Goal: Browse casually: Explore the website without a specific task or goal

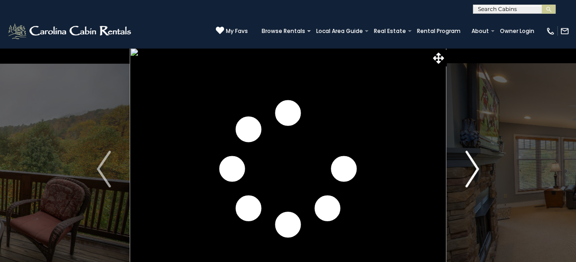
click at [473, 166] on img "Next" at bounding box center [472, 169] width 14 height 37
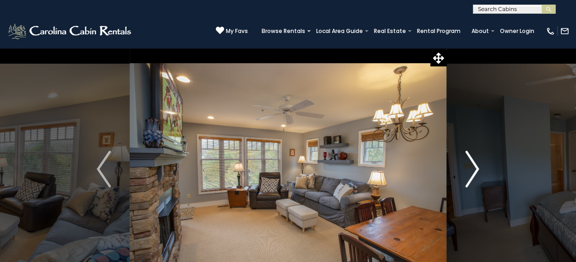
click at [473, 166] on img "Next" at bounding box center [472, 169] width 14 height 37
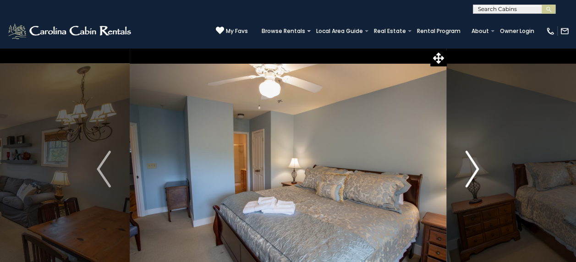
click at [473, 166] on img "Next" at bounding box center [472, 169] width 14 height 37
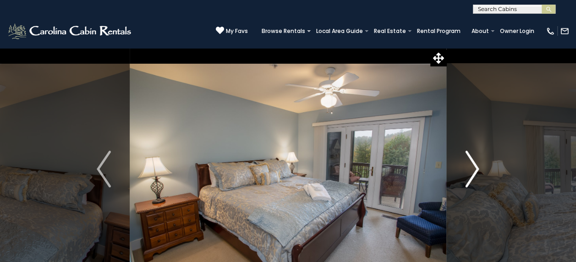
click at [473, 166] on img "Next" at bounding box center [472, 169] width 14 height 37
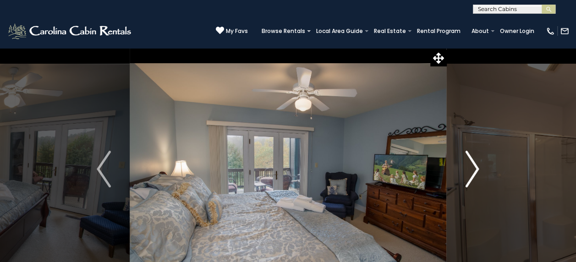
click at [472, 166] on img "Next" at bounding box center [472, 169] width 14 height 37
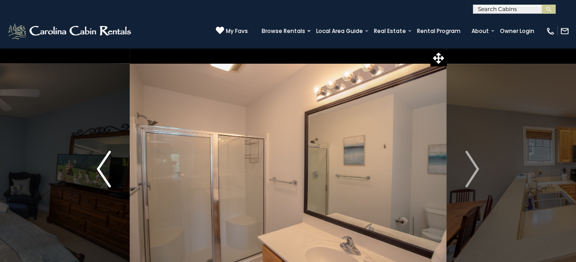
click at [94, 165] on button "Previous" at bounding box center [103, 169] width 51 height 243
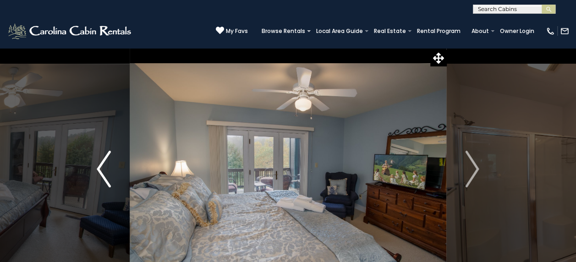
click at [94, 165] on button "Previous" at bounding box center [103, 169] width 51 height 243
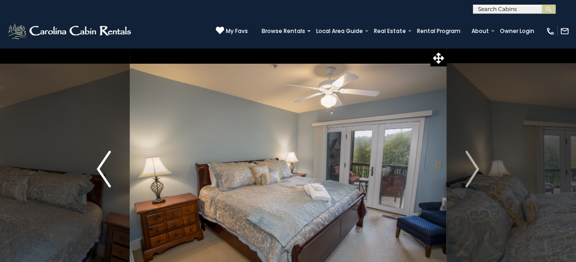
click at [95, 165] on button "Previous" at bounding box center [103, 169] width 51 height 243
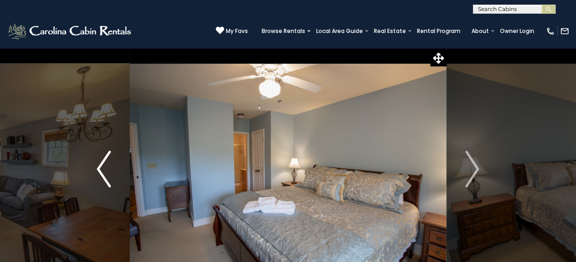
click at [96, 165] on button "Previous" at bounding box center [103, 169] width 51 height 243
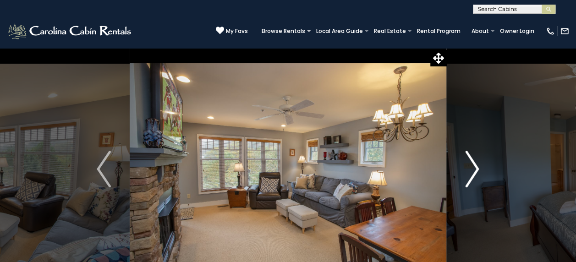
click at [476, 167] on img "Next" at bounding box center [472, 169] width 14 height 37
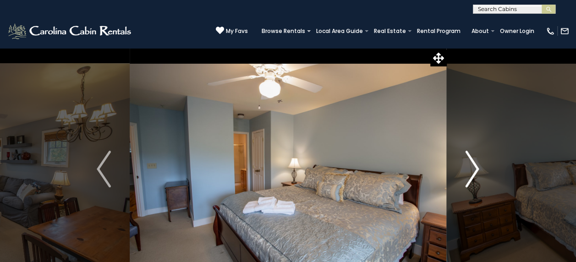
click at [476, 167] on img "Next" at bounding box center [472, 169] width 14 height 37
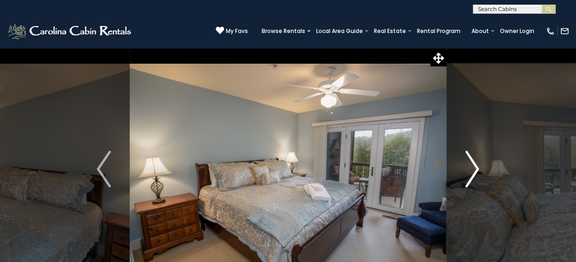
click at [476, 167] on img "Next" at bounding box center [472, 169] width 14 height 37
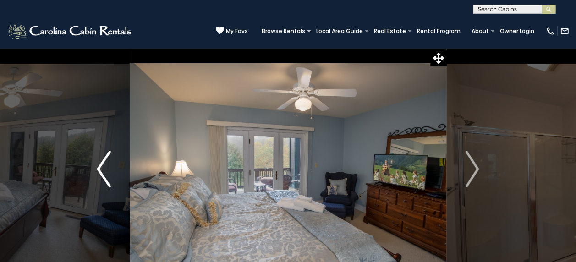
click at [98, 167] on img "Previous" at bounding box center [104, 169] width 14 height 37
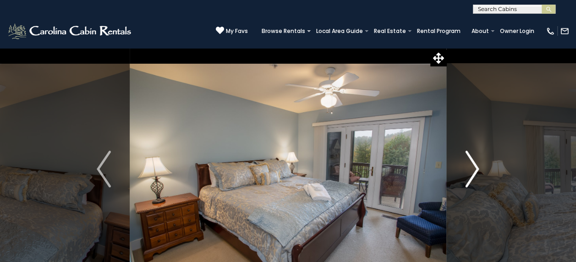
click at [472, 167] on img "Next" at bounding box center [472, 169] width 14 height 37
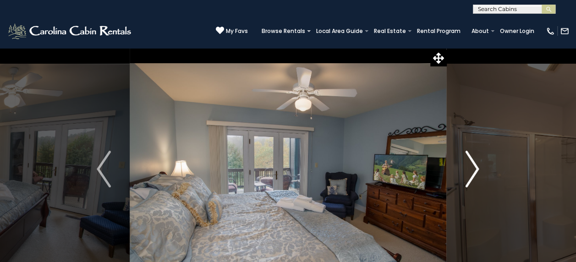
click at [472, 167] on img "Next" at bounding box center [472, 169] width 14 height 37
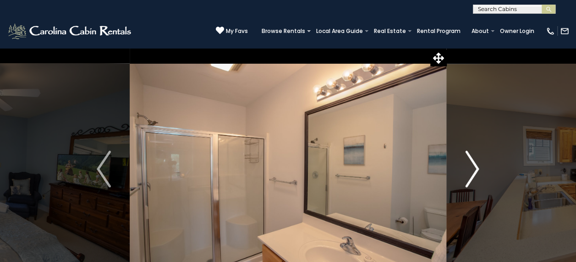
click at [472, 167] on img "Next" at bounding box center [472, 169] width 14 height 37
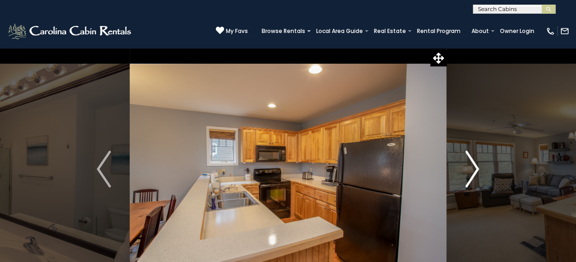
click at [472, 167] on img "Next" at bounding box center [472, 169] width 14 height 37
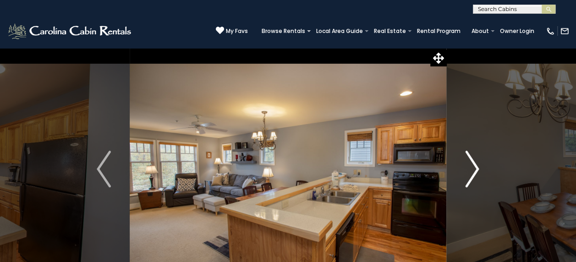
click at [472, 167] on img "Next" at bounding box center [472, 169] width 14 height 37
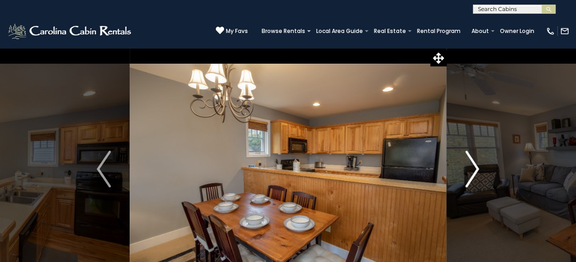
click at [472, 167] on img "Next" at bounding box center [472, 169] width 14 height 37
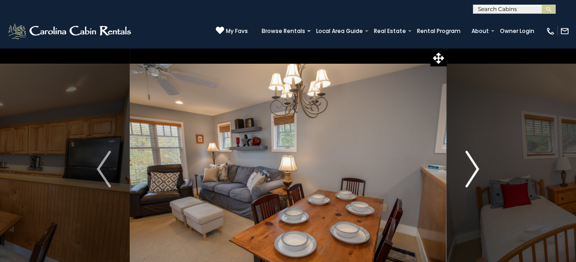
click at [472, 167] on img "Next" at bounding box center [472, 169] width 14 height 37
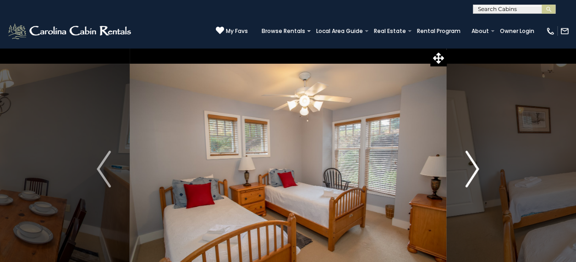
click at [472, 167] on img "Next" at bounding box center [472, 169] width 14 height 37
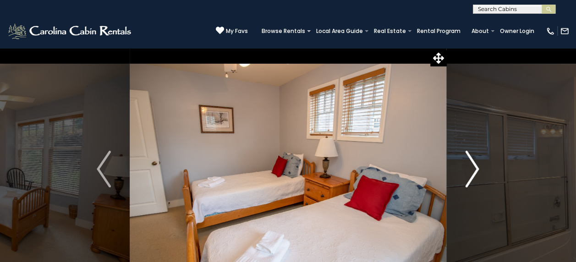
click at [472, 167] on img "Next" at bounding box center [472, 169] width 14 height 37
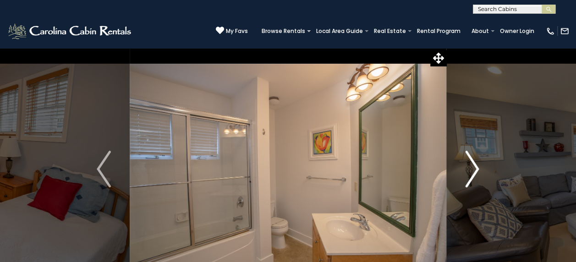
click at [472, 167] on img "Next" at bounding box center [472, 169] width 14 height 37
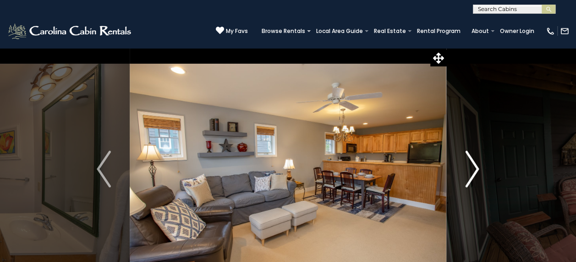
click at [472, 167] on img "Next" at bounding box center [472, 169] width 14 height 37
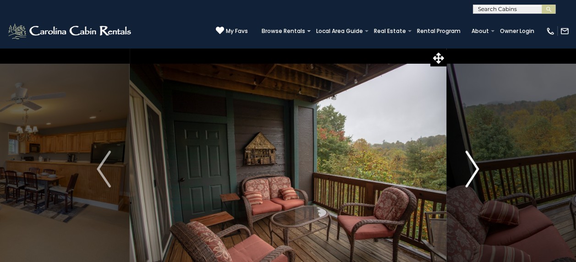
click at [472, 167] on img "Next" at bounding box center [472, 169] width 14 height 37
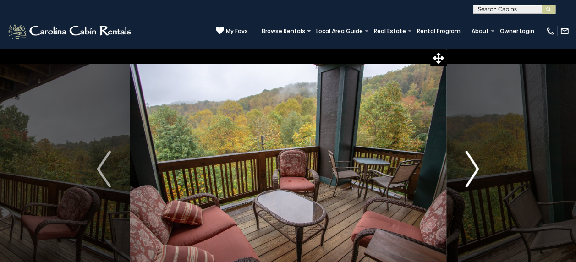
click at [472, 167] on img "Next" at bounding box center [472, 169] width 14 height 37
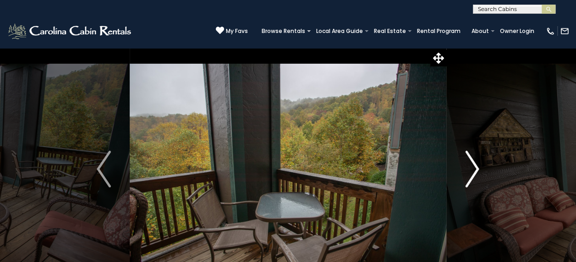
click at [472, 167] on img "Next" at bounding box center [472, 169] width 14 height 37
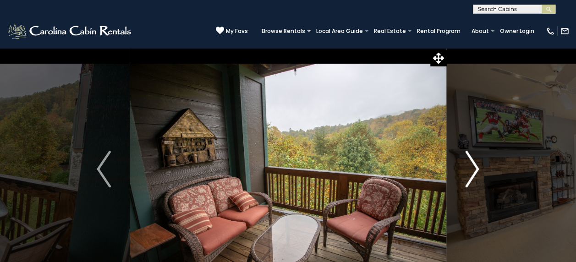
click at [472, 167] on img "Next" at bounding box center [472, 169] width 14 height 37
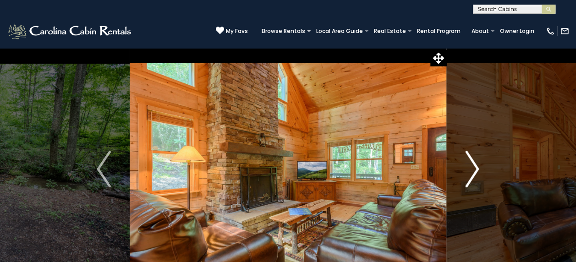
click at [473, 166] on img "Next" at bounding box center [472, 169] width 14 height 37
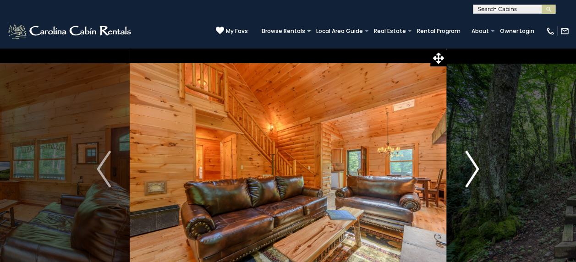
click at [473, 166] on img "Next" at bounding box center [472, 169] width 14 height 37
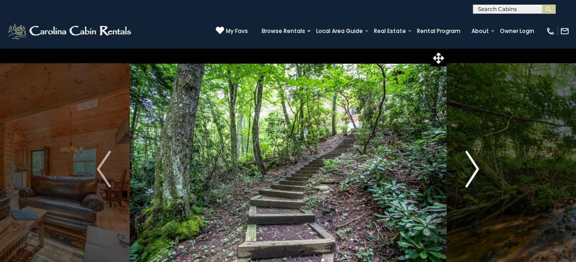
click at [475, 165] on img "Next" at bounding box center [472, 169] width 14 height 37
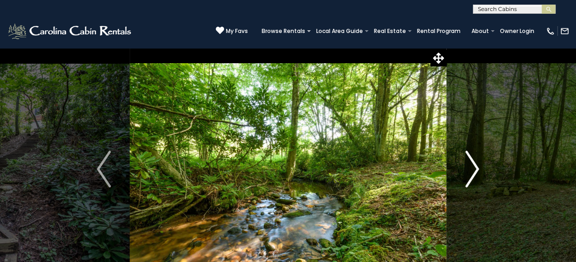
click at [476, 166] on img "Next" at bounding box center [472, 169] width 14 height 37
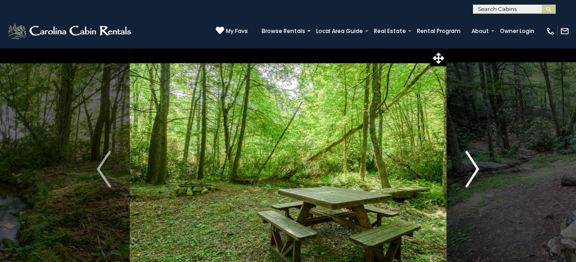
click at [476, 166] on img "Next" at bounding box center [472, 169] width 14 height 37
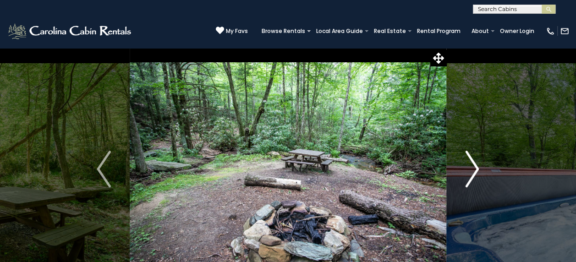
click at [476, 166] on img "Next" at bounding box center [472, 169] width 14 height 37
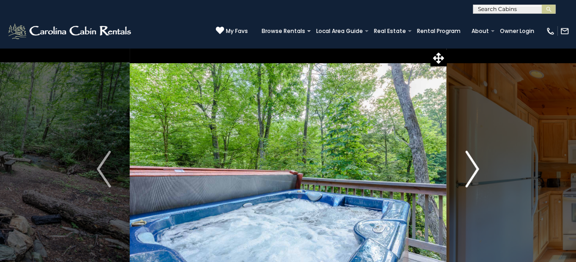
click at [477, 166] on img "Next" at bounding box center [472, 169] width 14 height 37
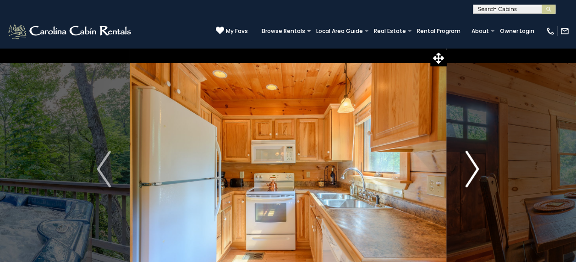
click at [478, 166] on img "Next" at bounding box center [472, 169] width 14 height 37
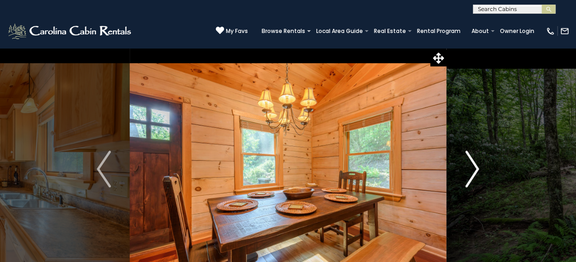
click at [478, 166] on img "Next" at bounding box center [472, 169] width 14 height 37
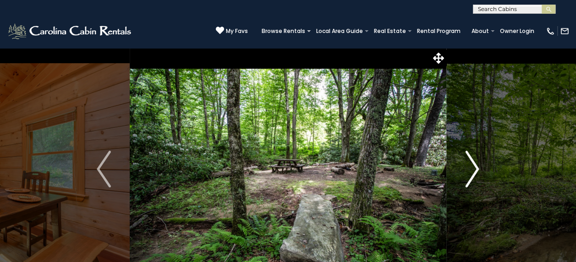
click at [478, 166] on img "Next" at bounding box center [472, 169] width 14 height 37
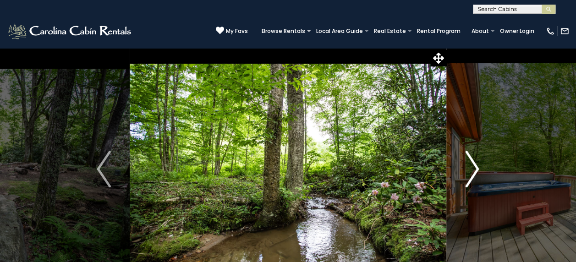
click at [478, 166] on img "Next" at bounding box center [472, 169] width 14 height 37
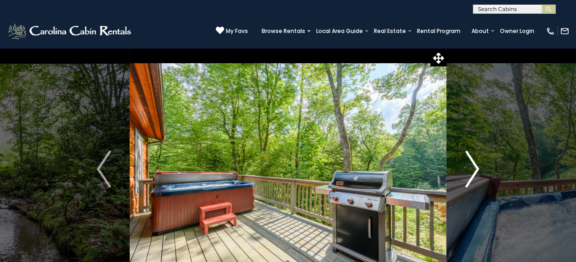
click at [478, 166] on img "Next" at bounding box center [472, 169] width 14 height 37
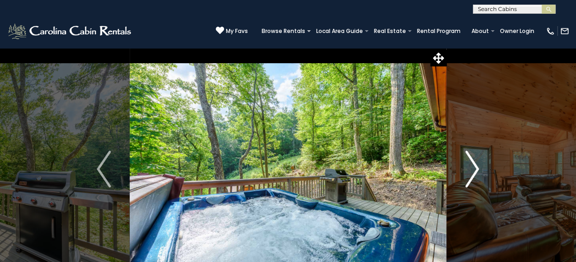
click at [478, 166] on img "Next" at bounding box center [472, 169] width 14 height 37
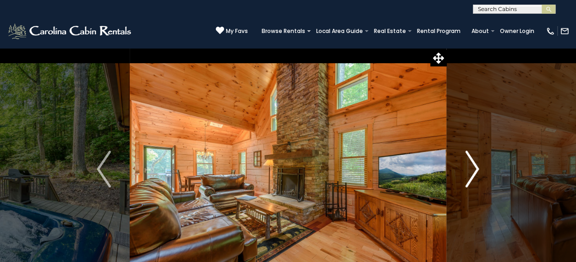
click at [478, 166] on img "Next" at bounding box center [472, 169] width 14 height 37
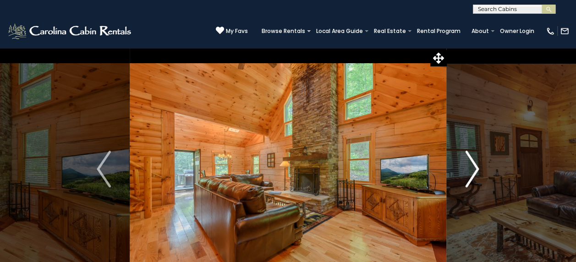
click at [478, 166] on img "Next" at bounding box center [472, 169] width 14 height 37
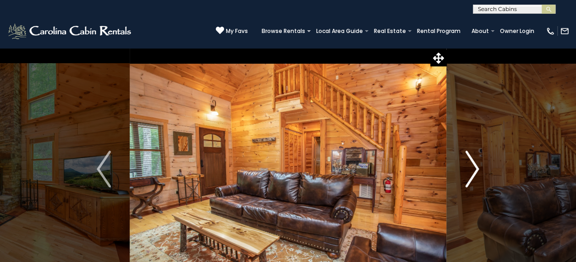
click at [478, 166] on img "Next" at bounding box center [472, 169] width 14 height 37
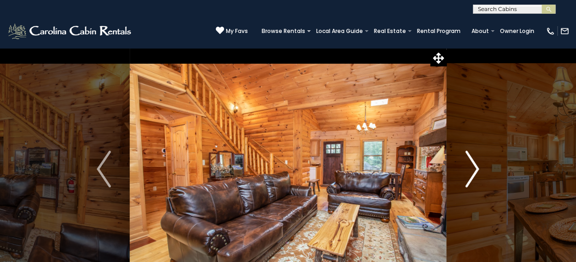
click at [478, 166] on img "Next" at bounding box center [472, 169] width 14 height 37
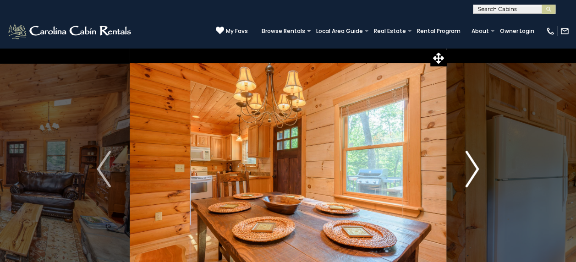
click at [478, 166] on img "Next" at bounding box center [472, 169] width 14 height 37
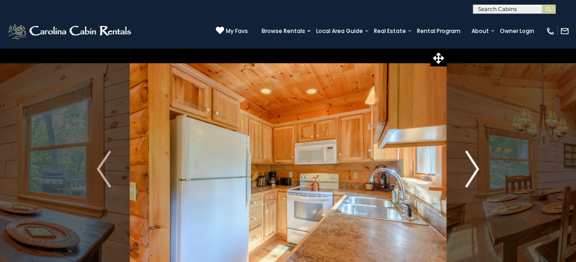
click at [478, 166] on img "Next" at bounding box center [472, 169] width 14 height 37
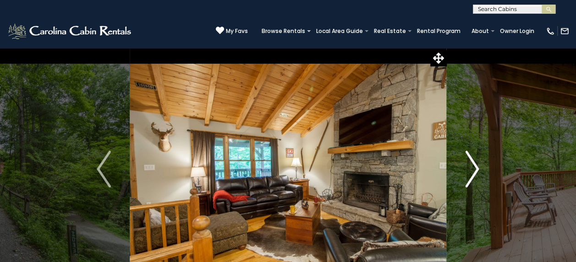
click at [473, 169] on img "Next" at bounding box center [472, 169] width 14 height 37
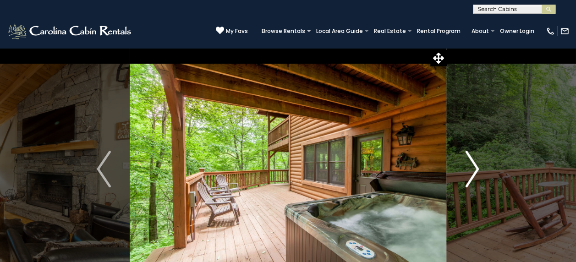
click at [473, 169] on img "Next" at bounding box center [472, 169] width 14 height 37
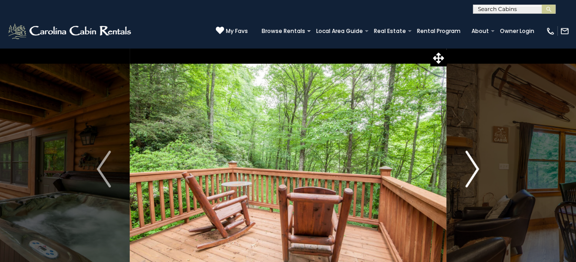
click at [473, 169] on img "Next" at bounding box center [472, 169] width 14 height 37
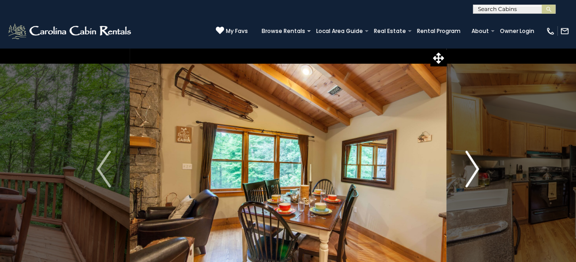
click at [473, 169] on img "Next" at bounding box center [472, 169] width 14 height 37
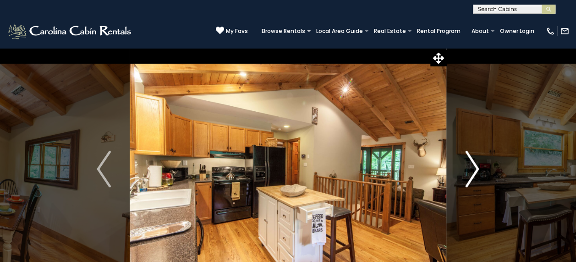
click at [473, 167] on img "Next" at bounding box center [472, 169] width 14 height 37
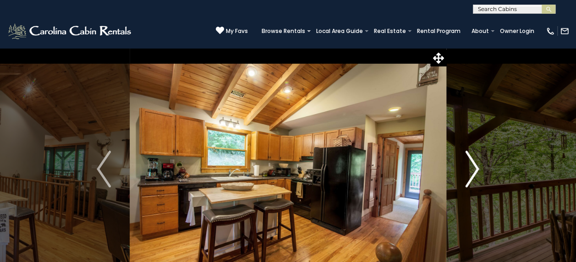
click at [473, 167] on img "Next" at bounding box center [472, 169] width 14 height 37
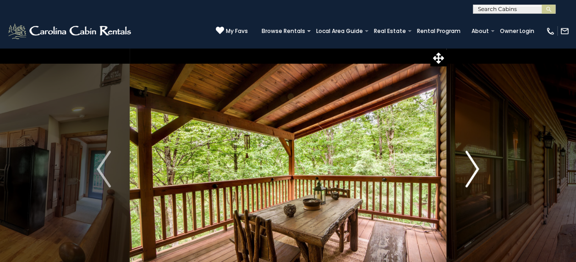
click at [474, 164] on img "Next" at bounding box center [472, 169] width 14 height 37
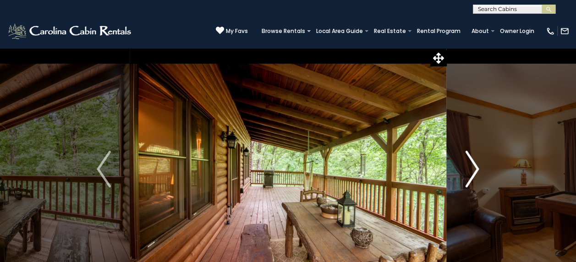
click at [474, 164] on img "Next" at bounding box center [472, 169] width 14 height 37
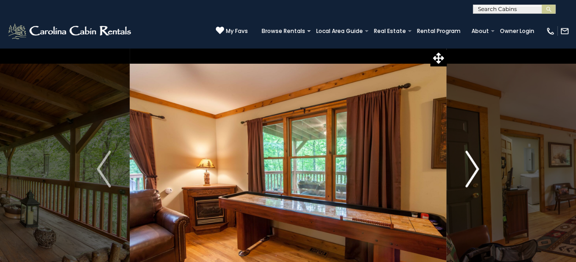
click at [476, 162] on img "Next" at bounding box center [472, 169] width 14 height 37
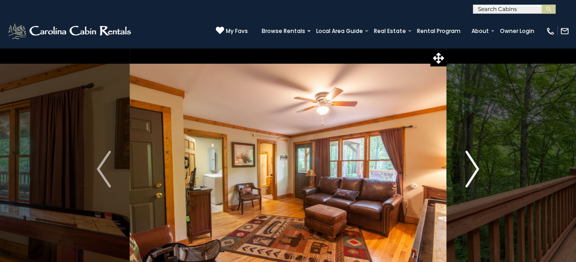
click at [476, 162] on img "Next" at bounding box center [472, 169] width 14 height 37
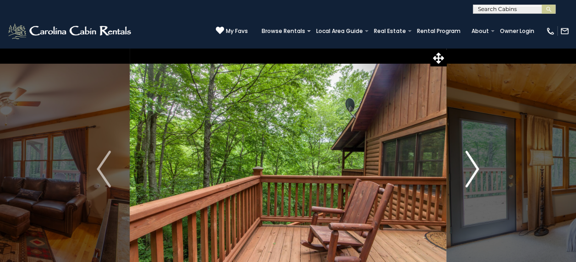
click at [476, 162] on img "Next" at bounding box center [472, 169] width 14 height 37
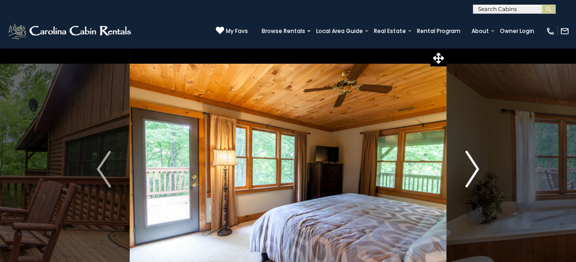
click at [476, 162] on img "Next" at bounding box center [472, 169] width 14 height 37
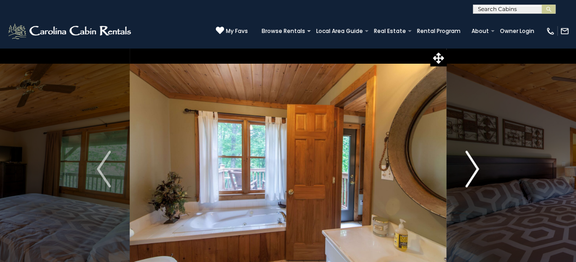
click at [476, 162] on img "Next" at bounding box center [472, 169] width 14 height 37
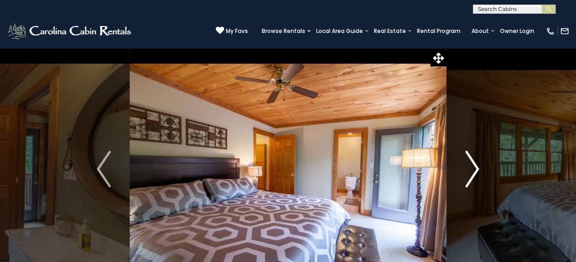
click at [476, 162] on img "Next" at bounding box center [472, 169] width 14 height 37
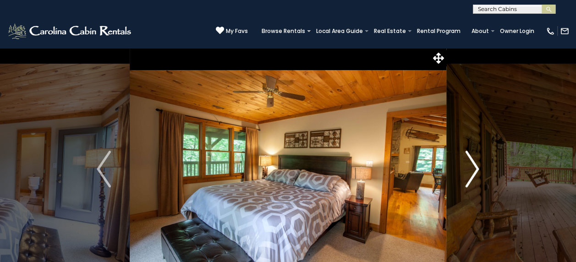
click at [476, 162] on img "Next" at bounding box center [472, 169] width 14 height 37
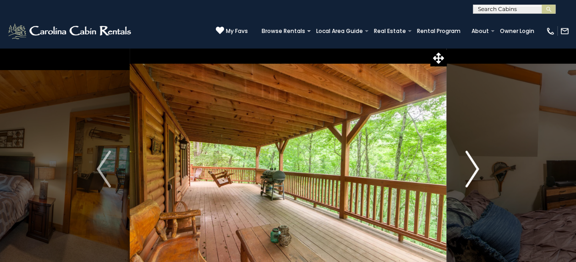
click at [476, 162] on img "Next" at bounding box center [472, 169] width 14 height 37
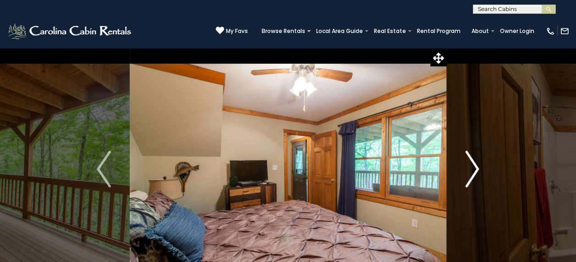
click at [476, 162] on img "Next" at bounding box center [472, 169] width 14 height 37
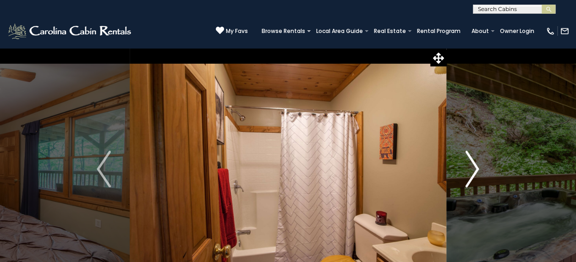
click at [476, 162] on img "Next" at bounding box center [472, 169] width 14 height 37
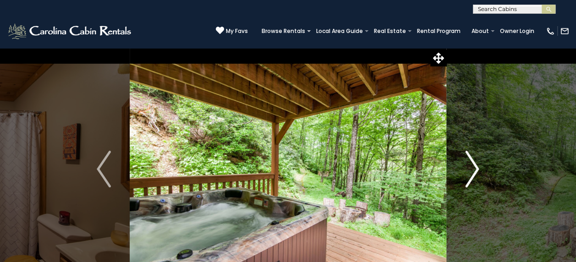
click at [476, 162] on img "Next" at bounding box center [472, 169] width 14 height 37
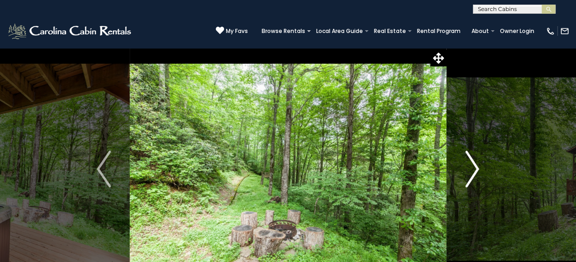
click at [476, 162] on img "Next" at bounding box center [472, 169] width 14 height 37
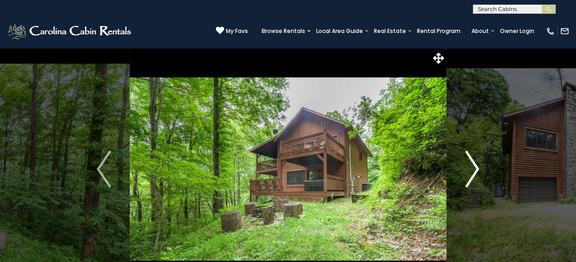
click at [476, 162] on img "Next" at bounding box center [472, 169] width 14 height 37
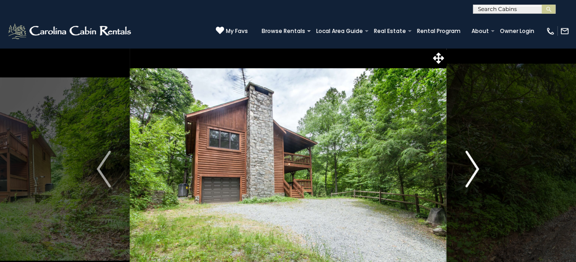
click at [476, 162] on img "Next" at bounding box center [472, 169] width 14 height 37
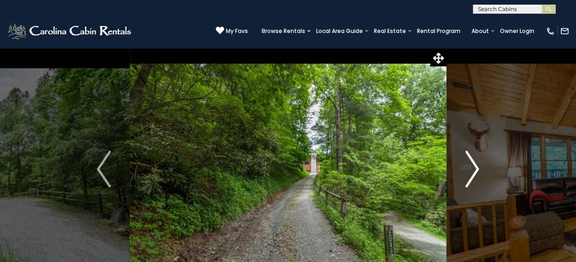
click at [476, 162] on img "Next" at bounding box center [472, 169] width 14 height 37
